Goal: Information Seeking & Learning: Learn about a topic

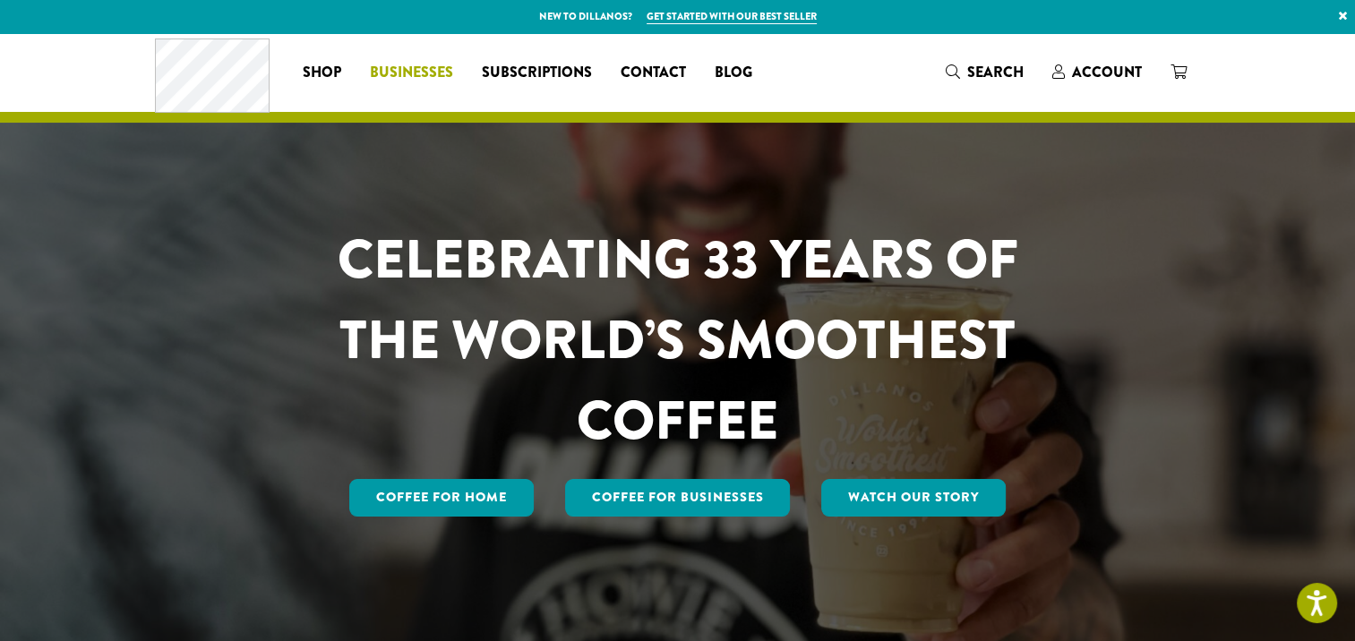
click at [387, 68] on span "Businesses" at bounding box center [411, 73] width 83 height 22
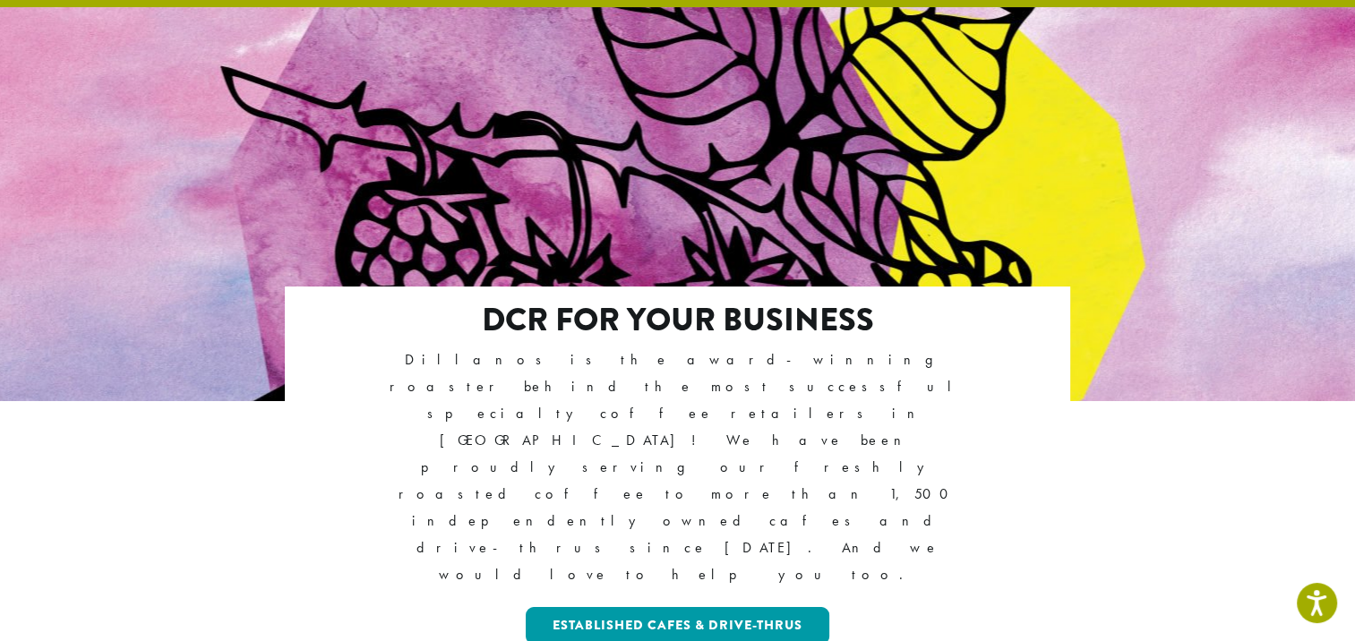
scroll to position [279, 0]
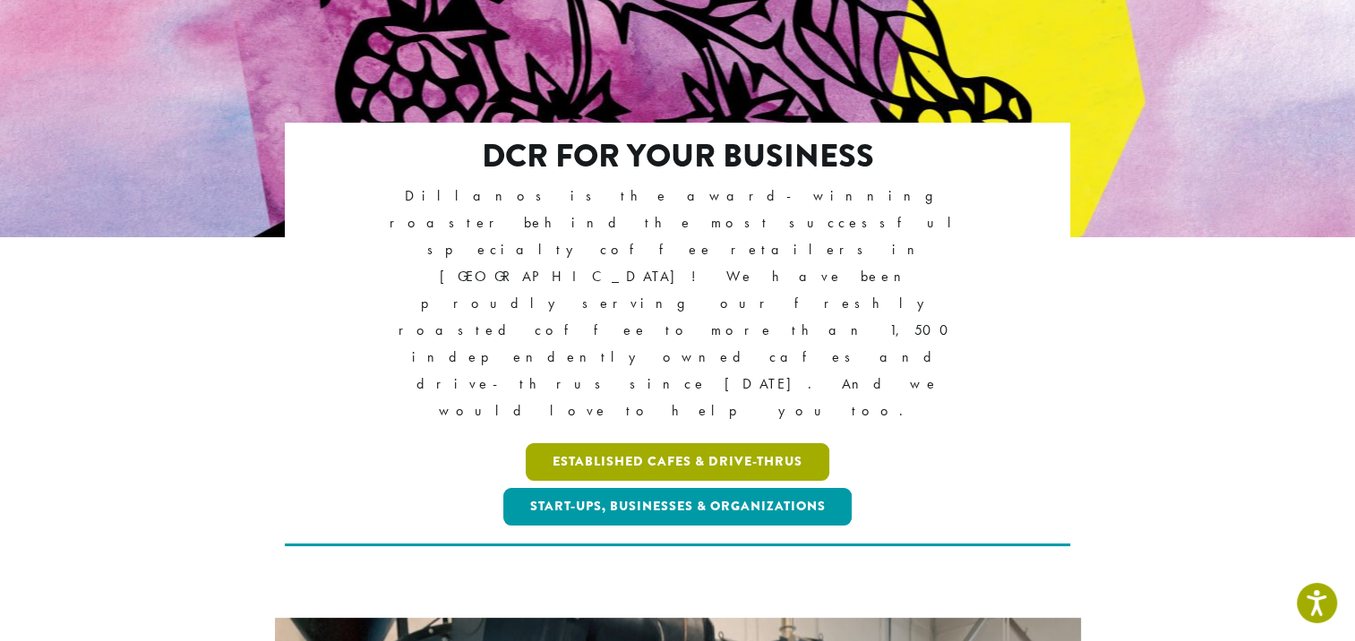
click at [681, 443] on link "Established Cafes & Drive-Thrus" at bounding box center [678, 462] width 304 height 38
